Goal: Task Accomplishment & Management: Use online tool/utility

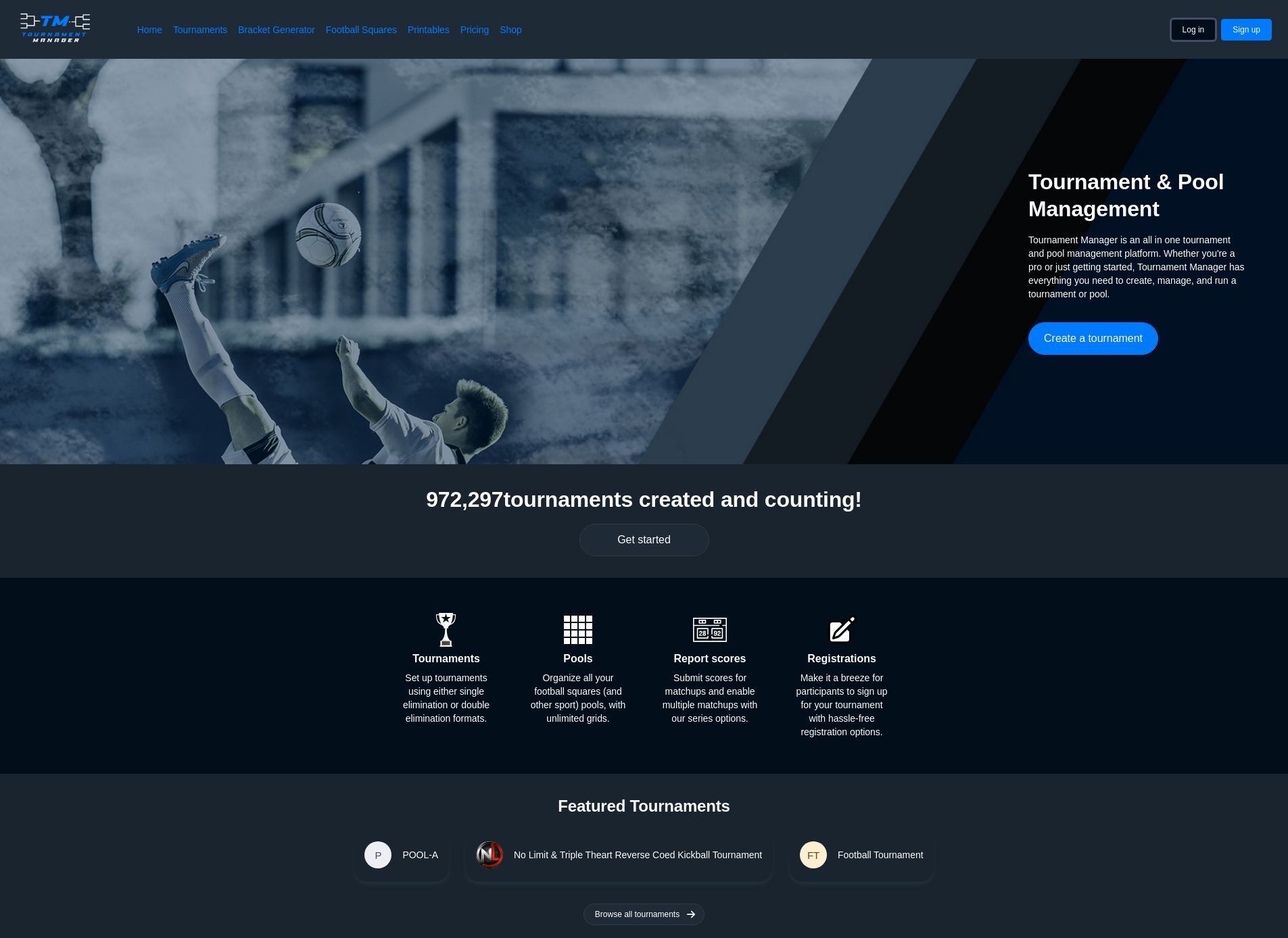
click at [1186, 28] on button "Log in" at bounding box center [1194, 29] width 46 height 22
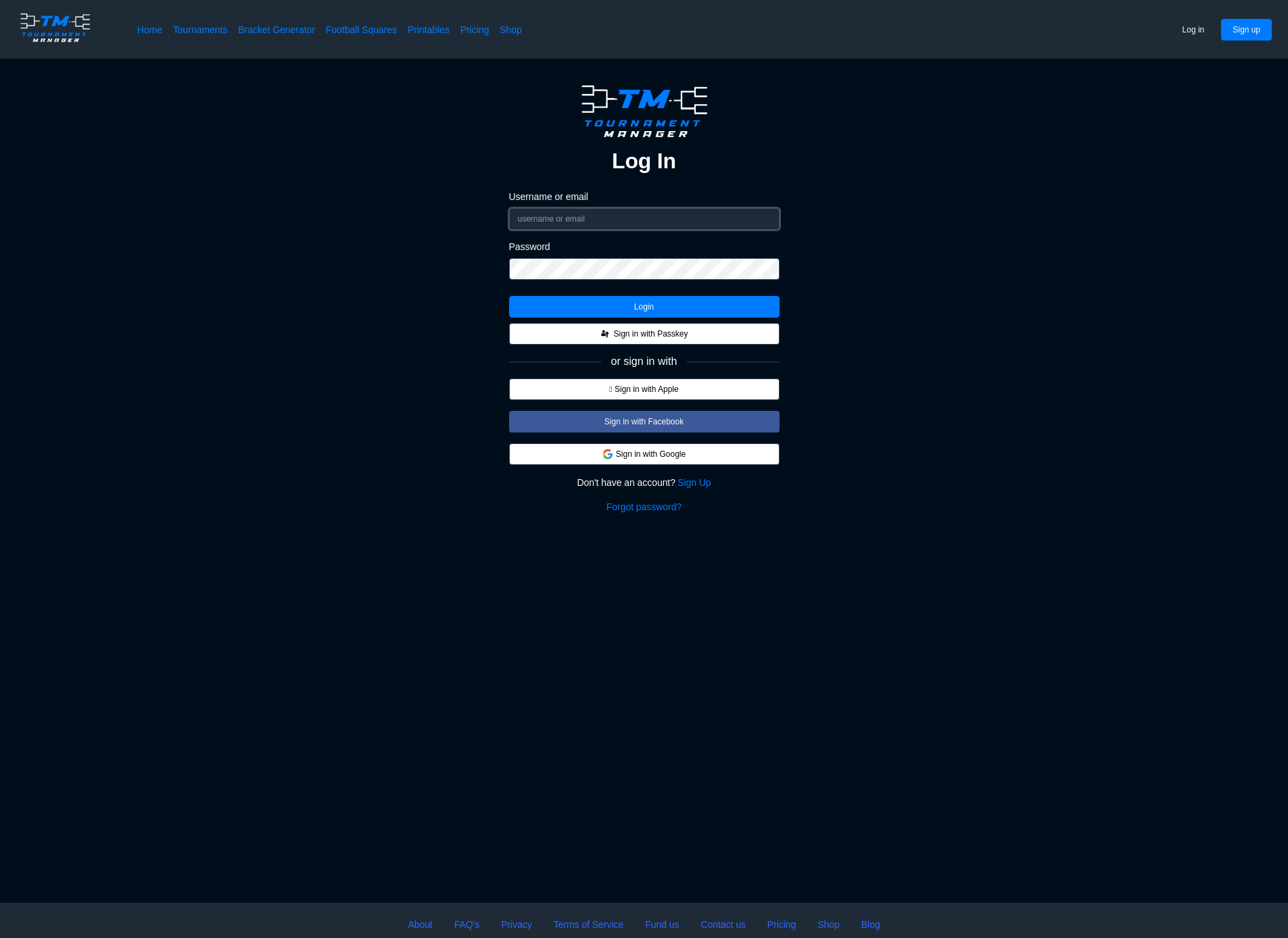
click at [575, 220] on input "Username or email" at bounding box center [644, 219] width 271 height 22
type input "[EMAIL_ADDRESS][DOMAIN_NAME]"
click at [620, 311] on button "Login" at bounding box center [644, 307] width 271 height 22
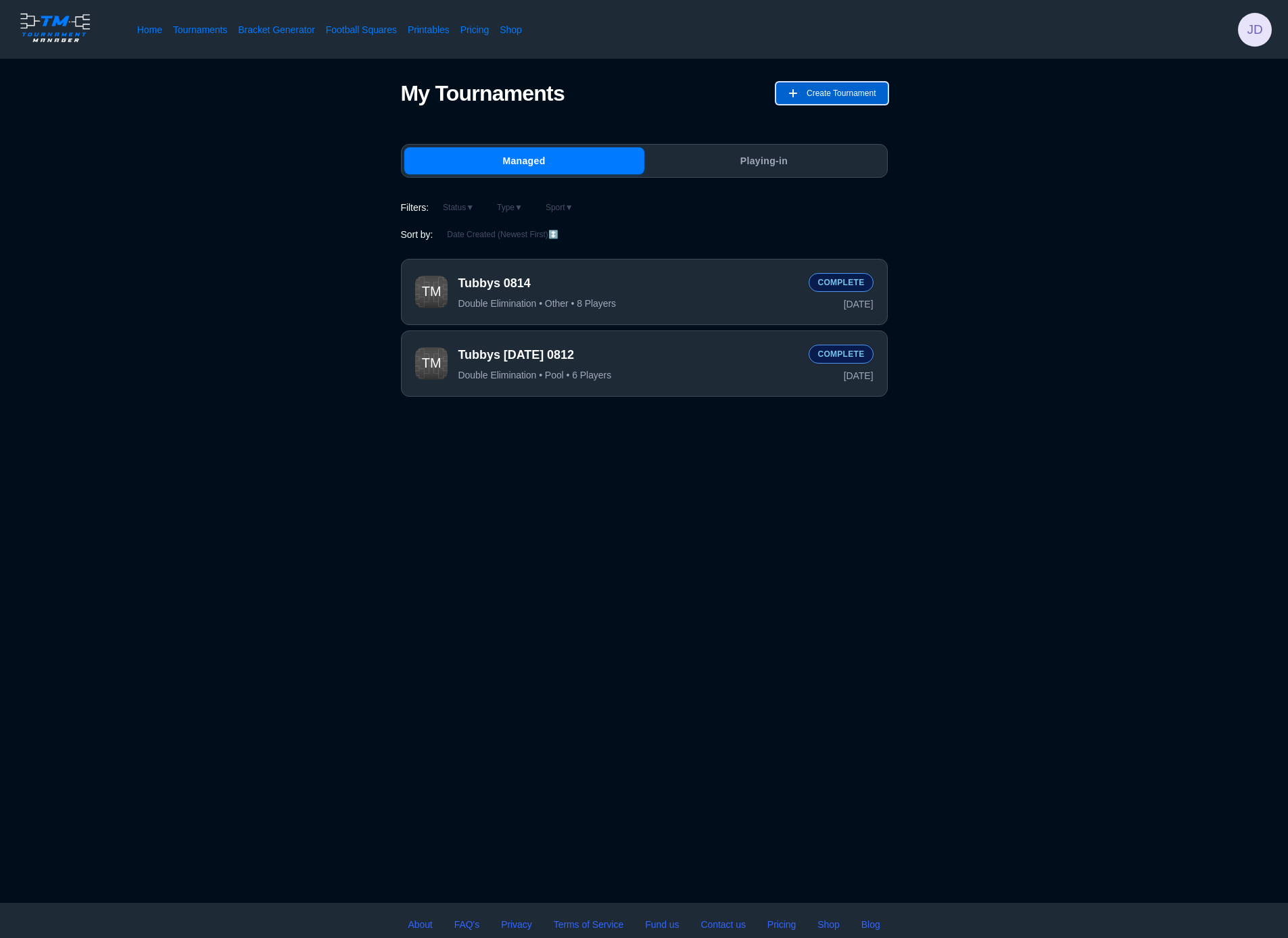
click at [850, 99] on span "Create Tournament" at bounding box center [841, 93] width 69 height 22
